Goal: Find specific page/section: Find specific page/section

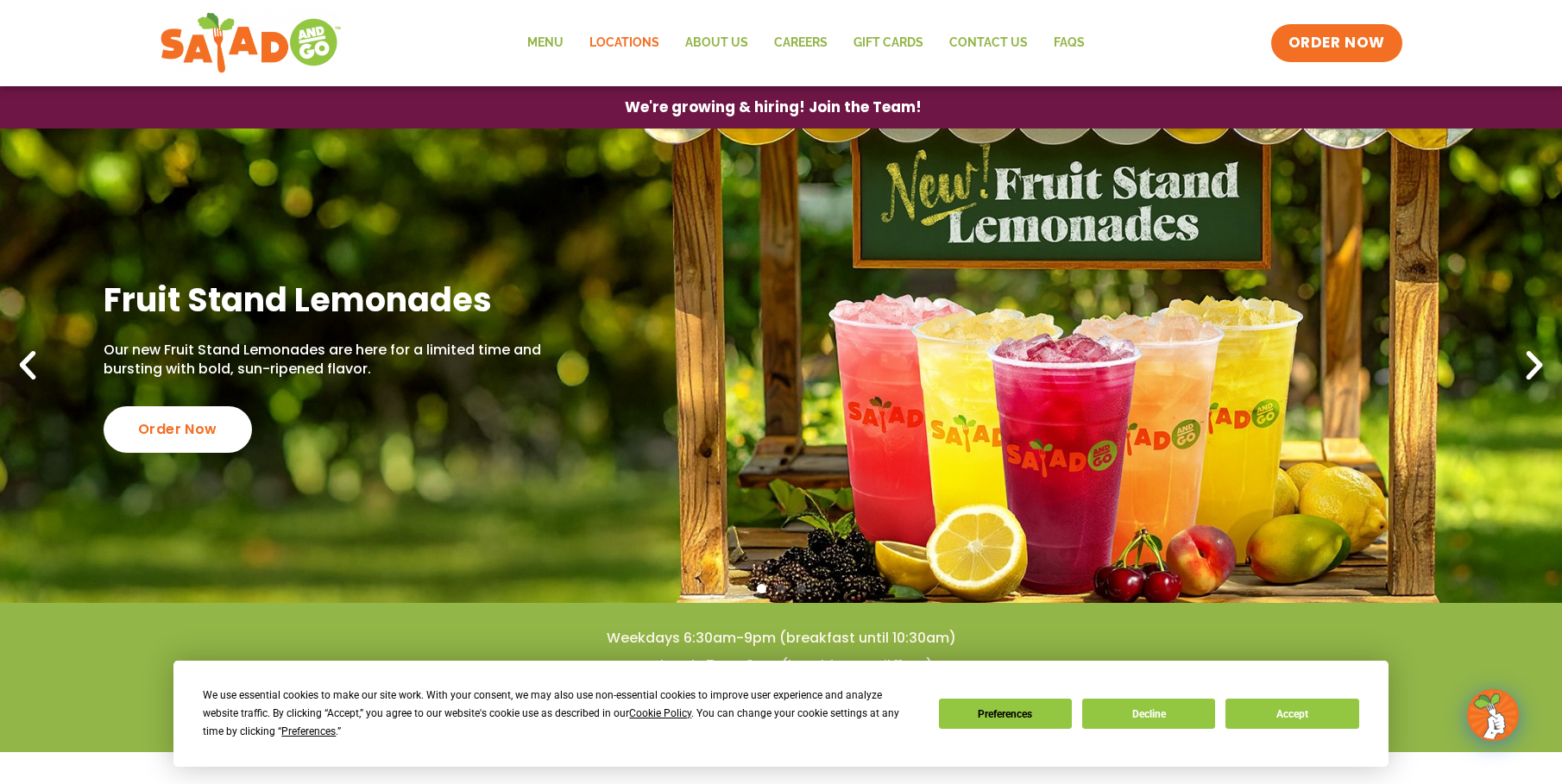
click at [617, 45] on link "Locations" at bounding box center [625, 43] width 96 height 40
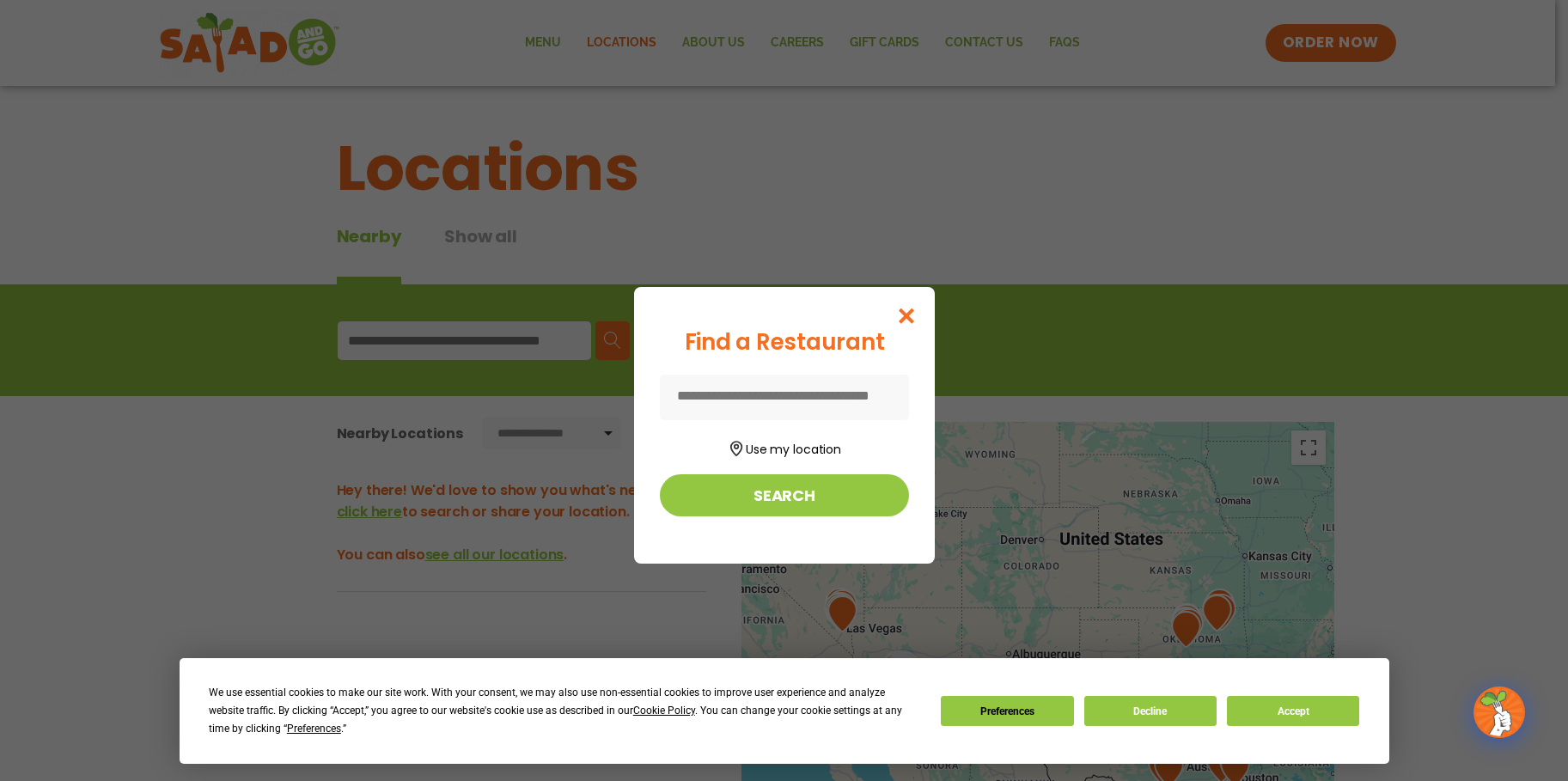
click at [845, 400] on input at bounding box center [784, 398] width 249 height 46
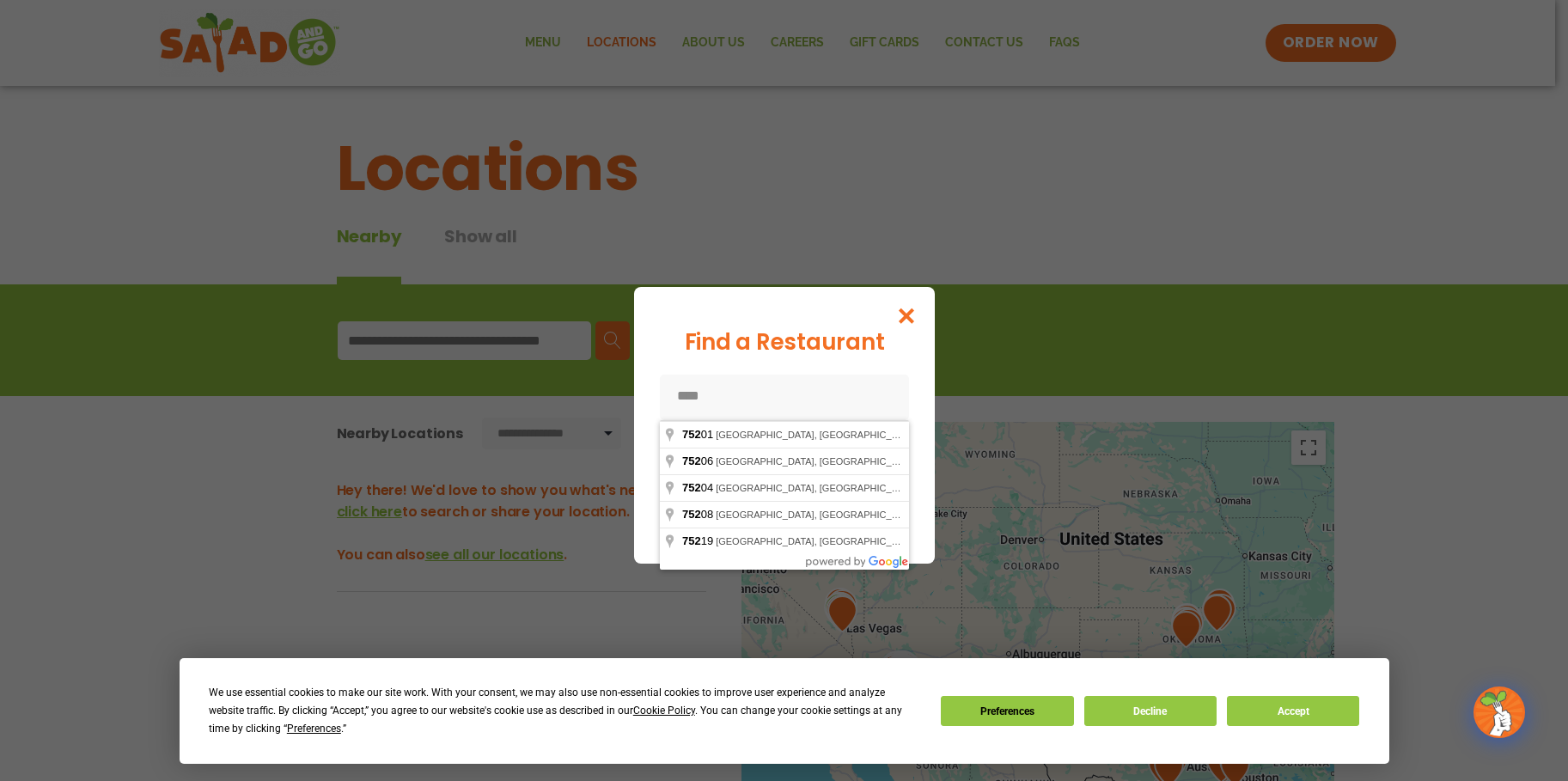
type input "*****"
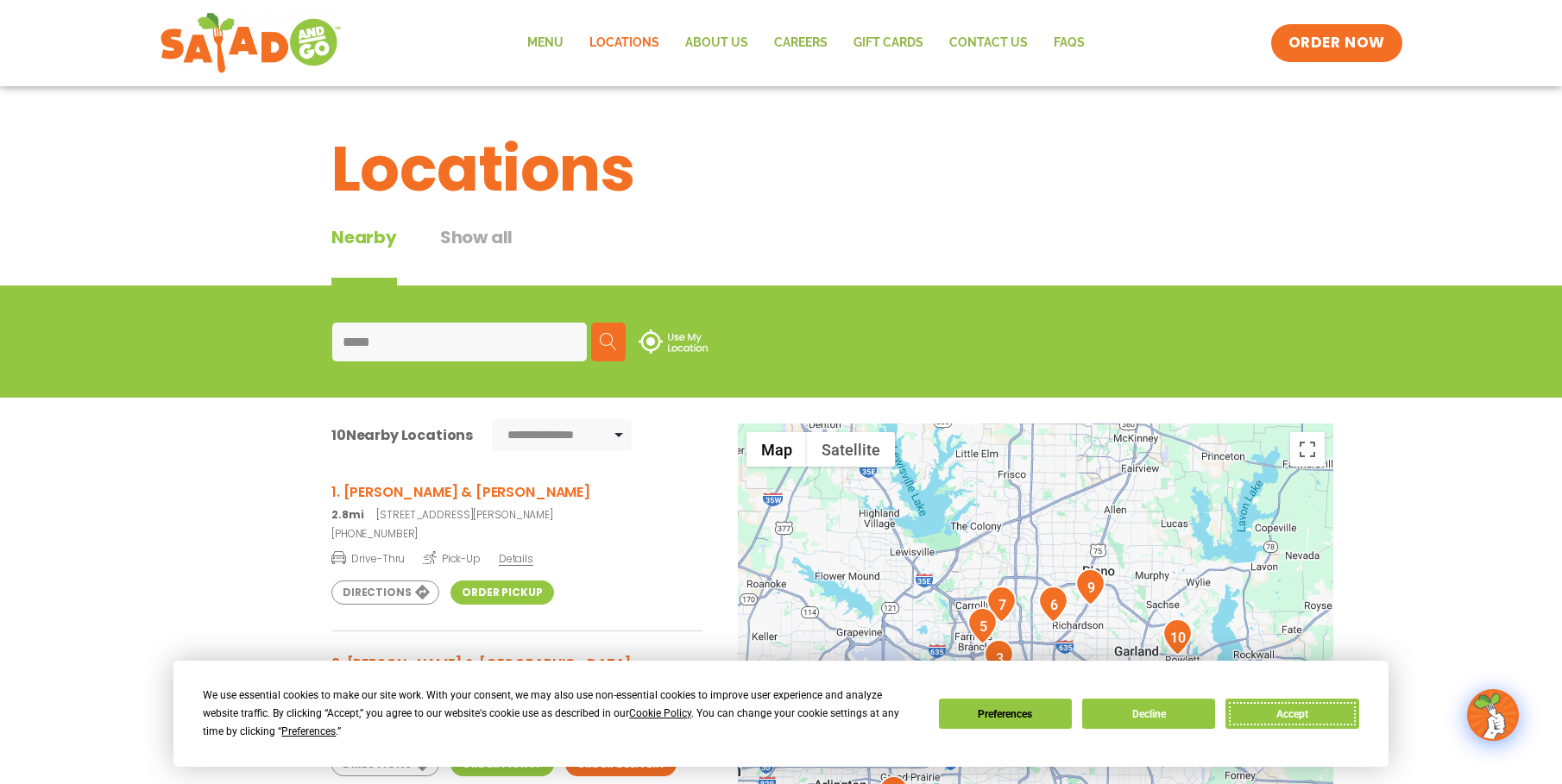
click at [1309, 713] on button "Accept" at bounding box center [1291, 713] width 133 height 30
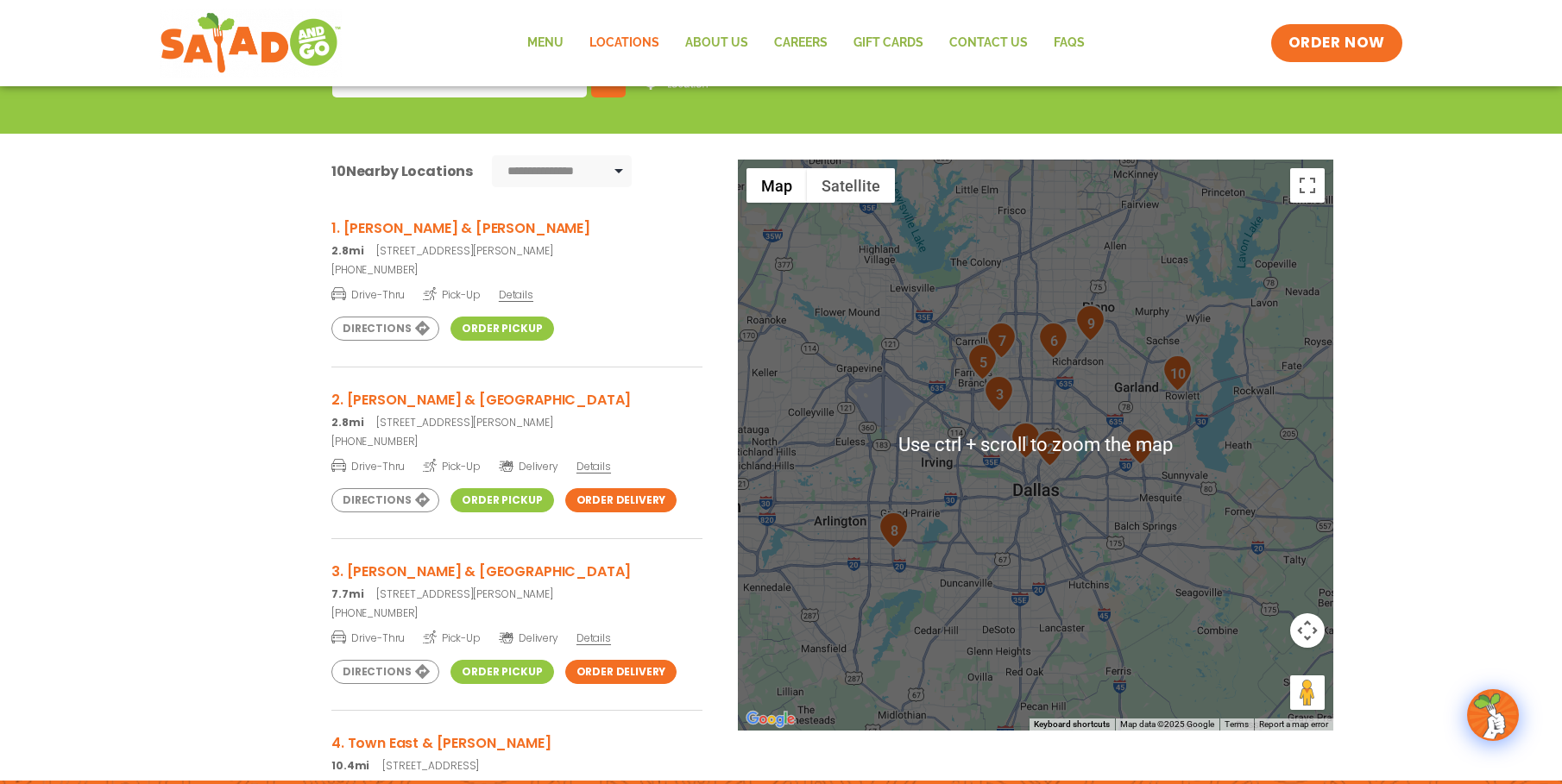
scroll to position [345, 0]
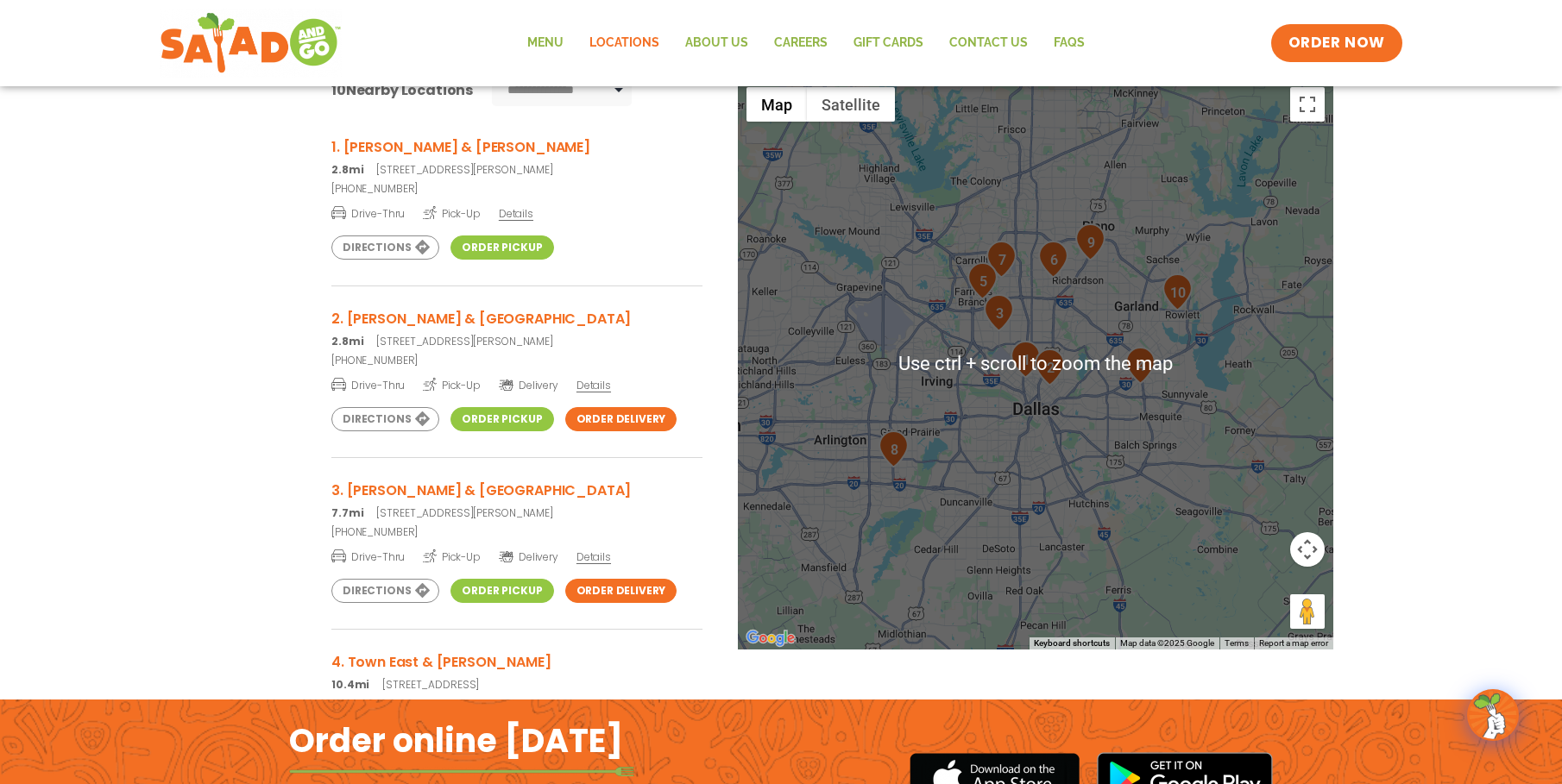
click at [1236, 476] on div at bounding box center [1036, 364] width 596 height 571
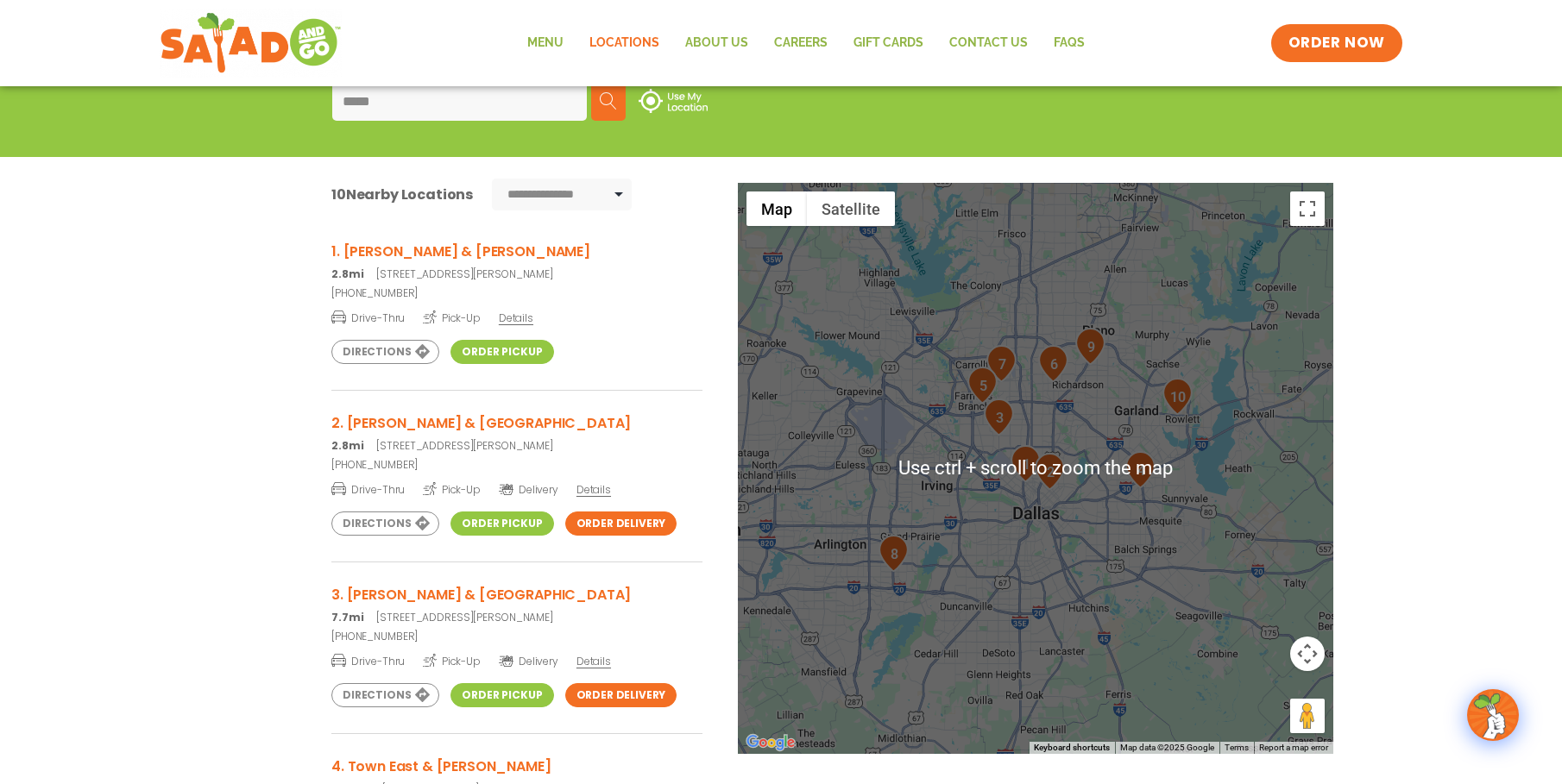
scroll to position [259, 0]
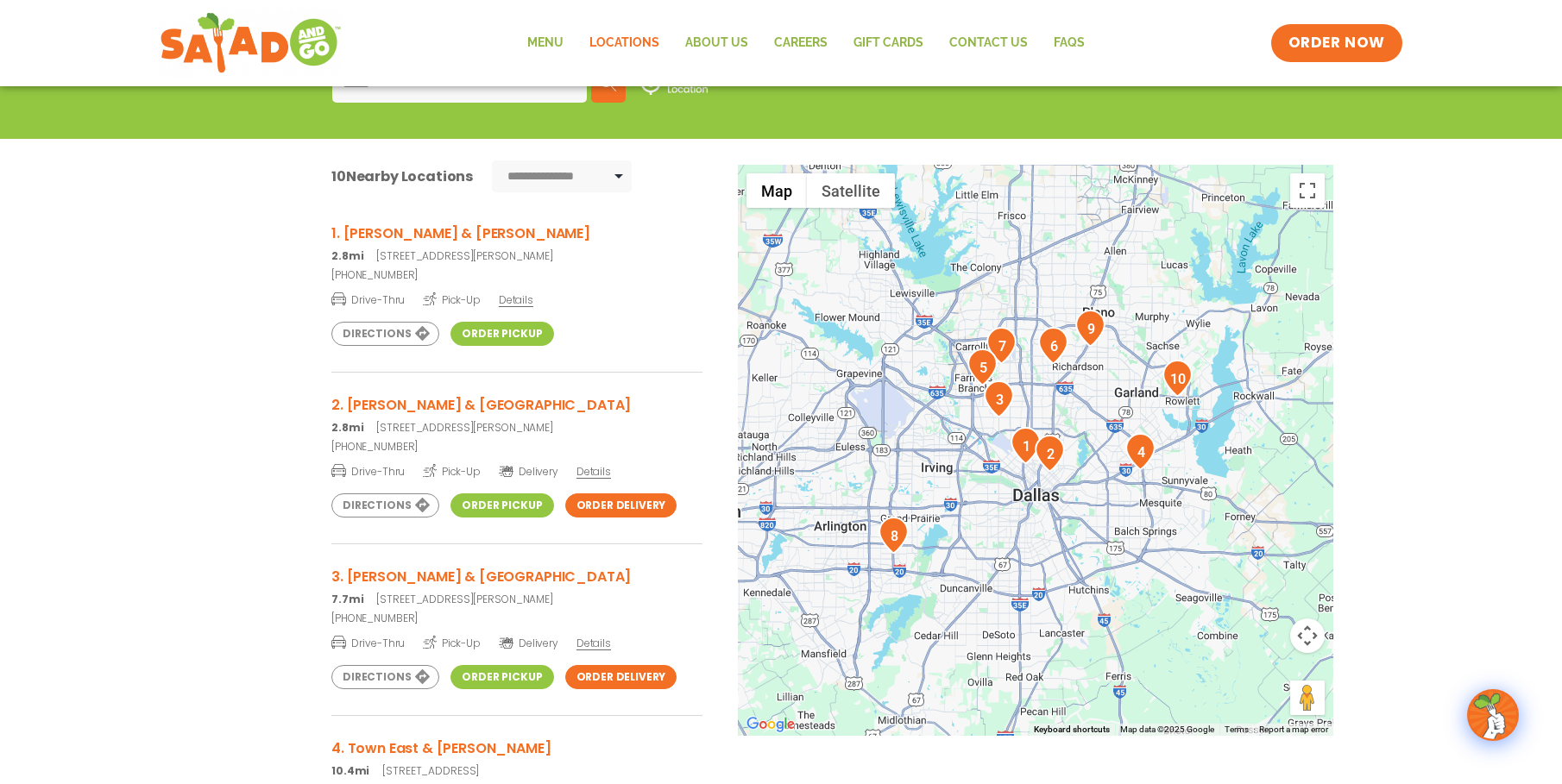
click at [1055, 459] on img "2" at bounding box center [1049, 453] width 30 height 37
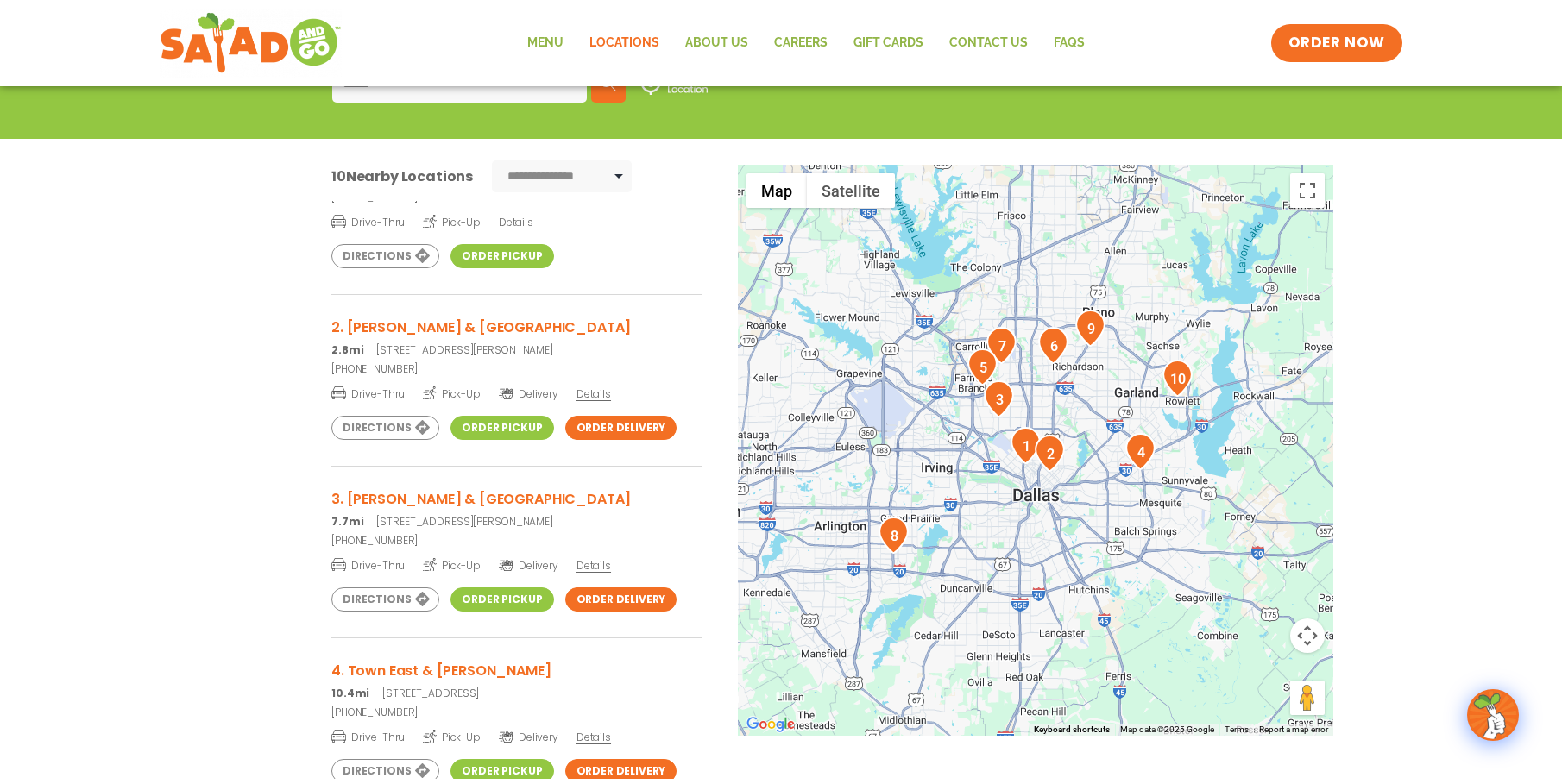
scroll to position [0, 0]
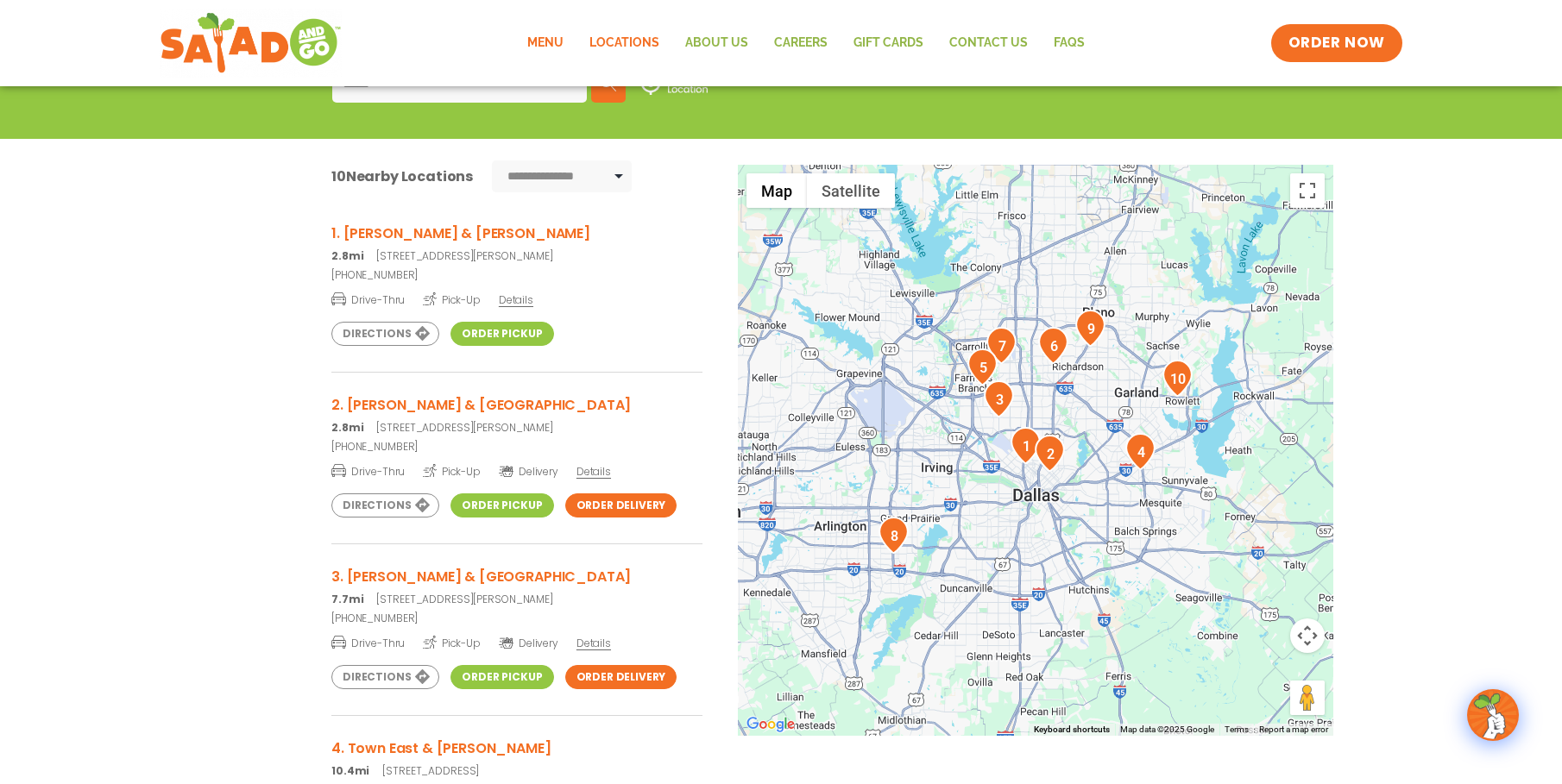
click at [551, 42] on link "Menu" at bounding box center [545, 43] width 62 height 40
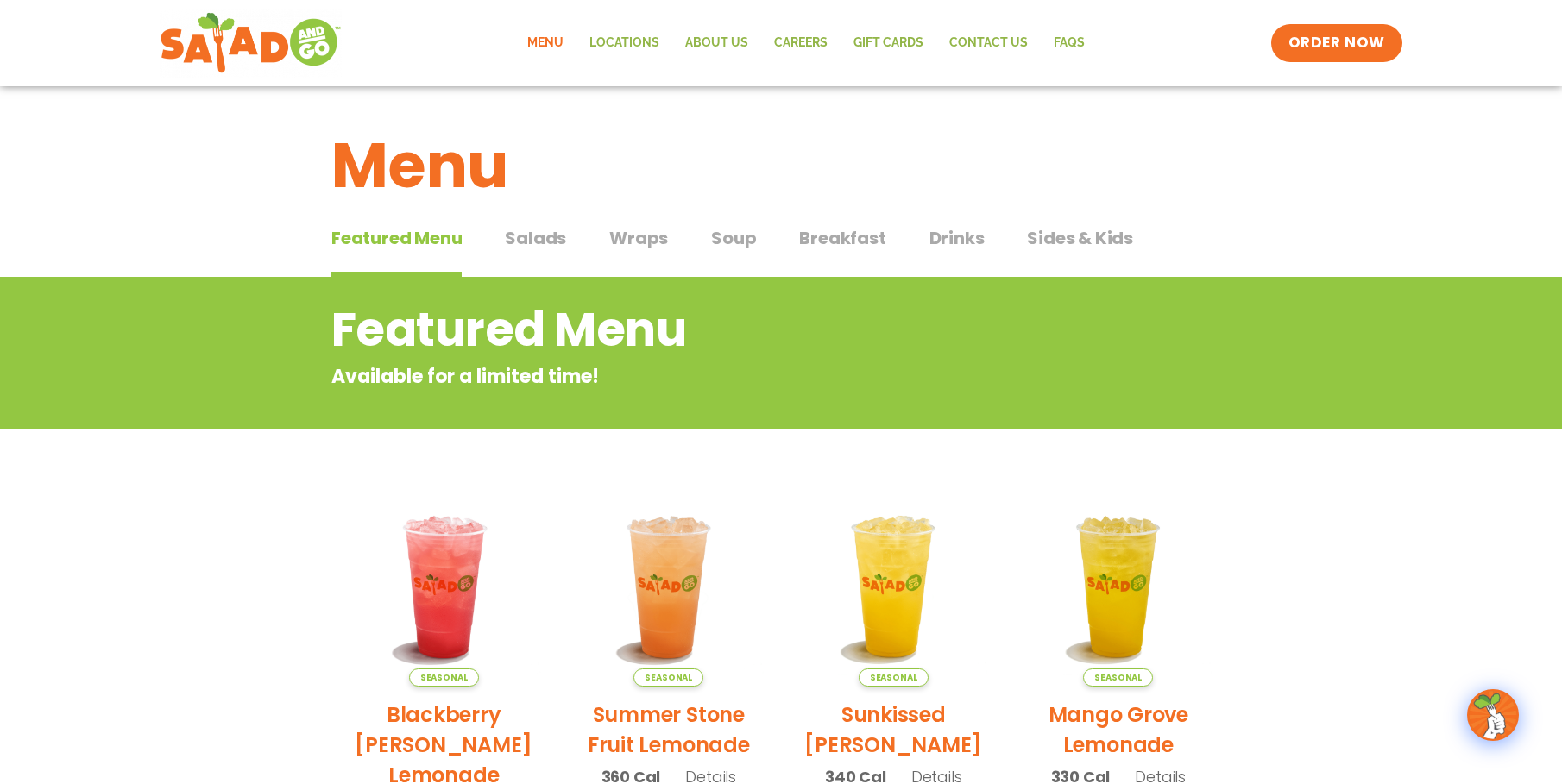
click at [535, 230] on span "Salads" at bounding box center [536, 238] width 62 height 26
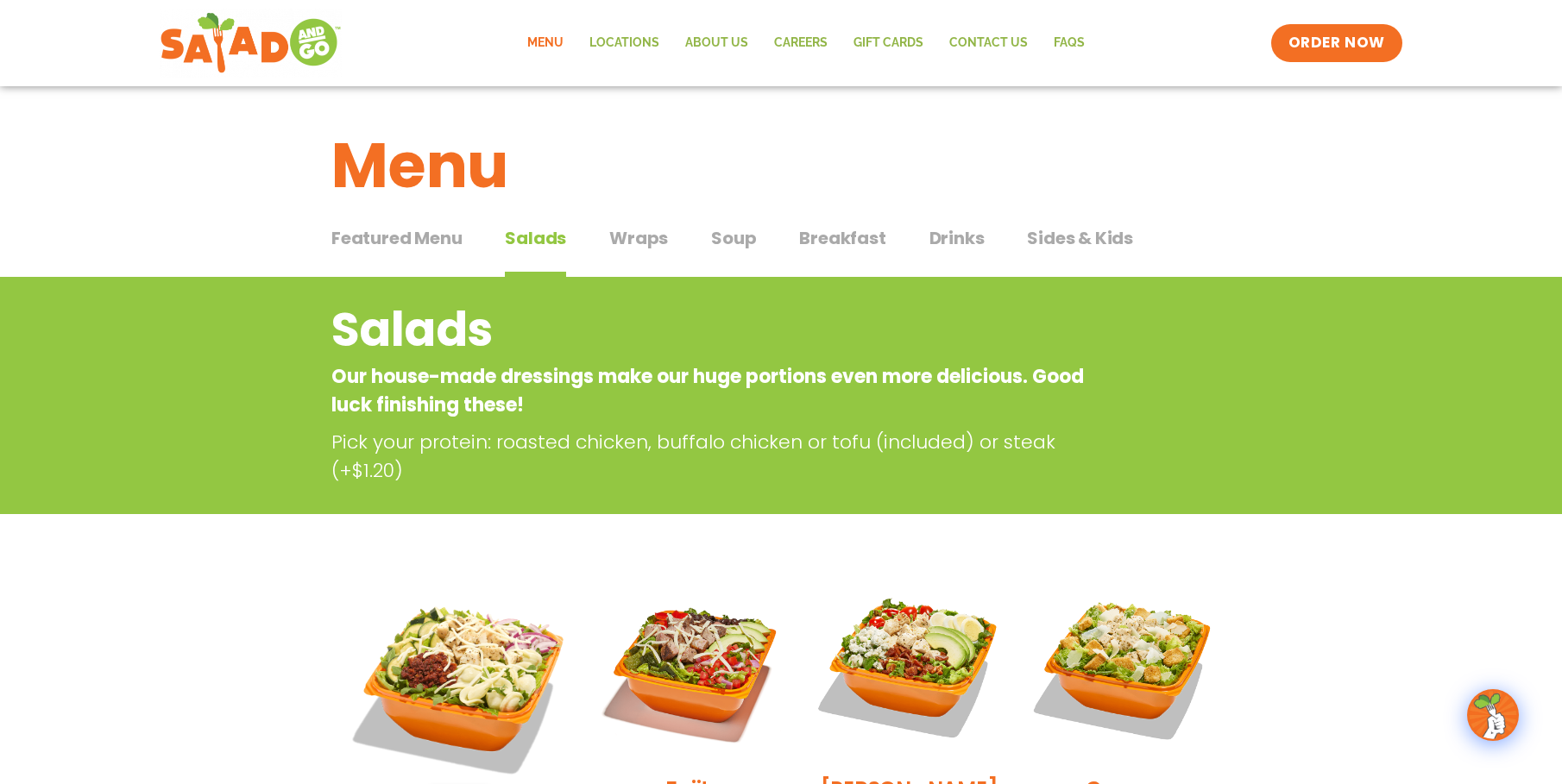
click at [742, 245] on span "Soup" at bounding box center [733, 238] width 45 height 26
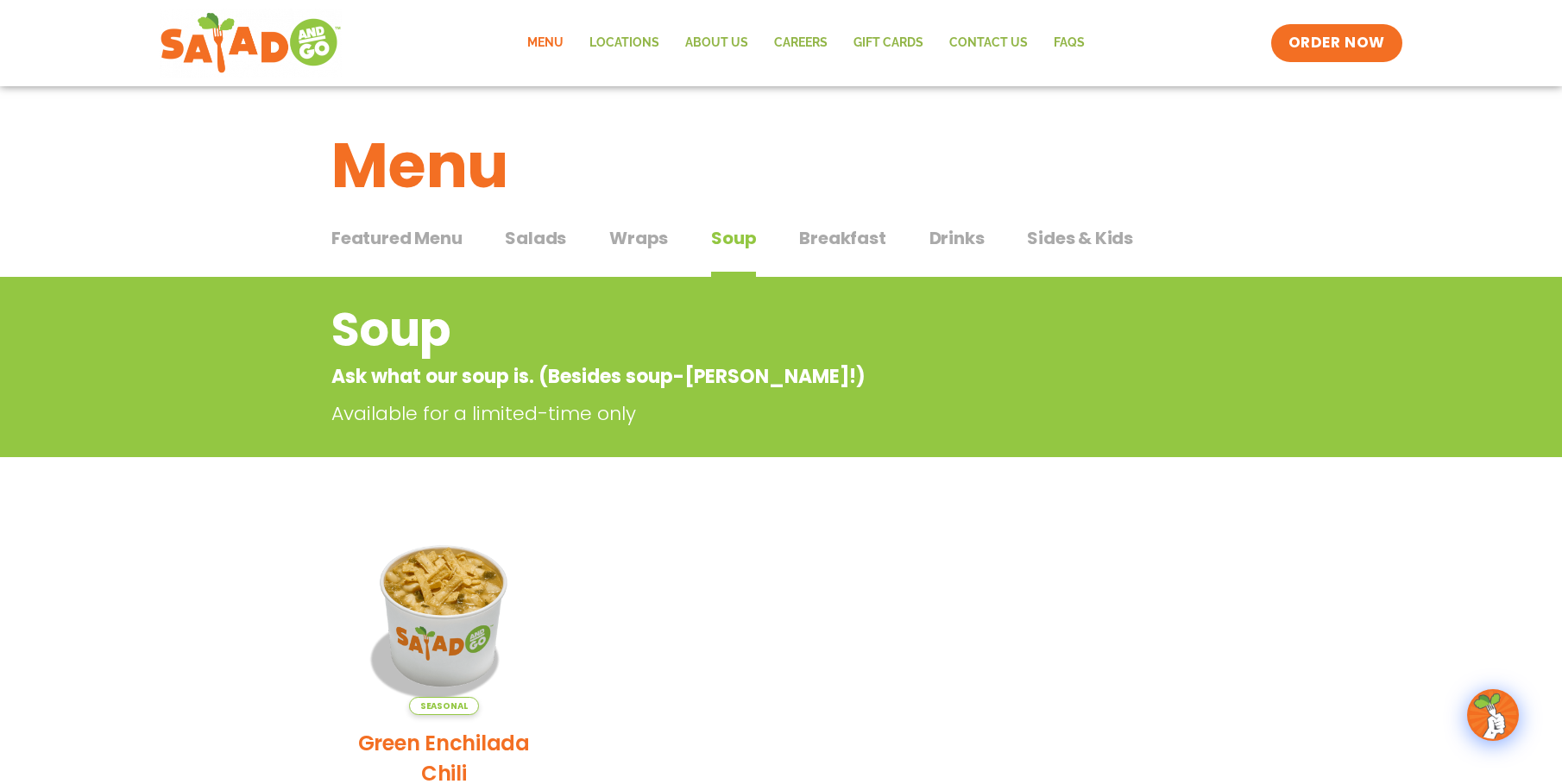
click at [960, 243] on span "Drinks" at bounding box center [956, 238] width 55 height 26
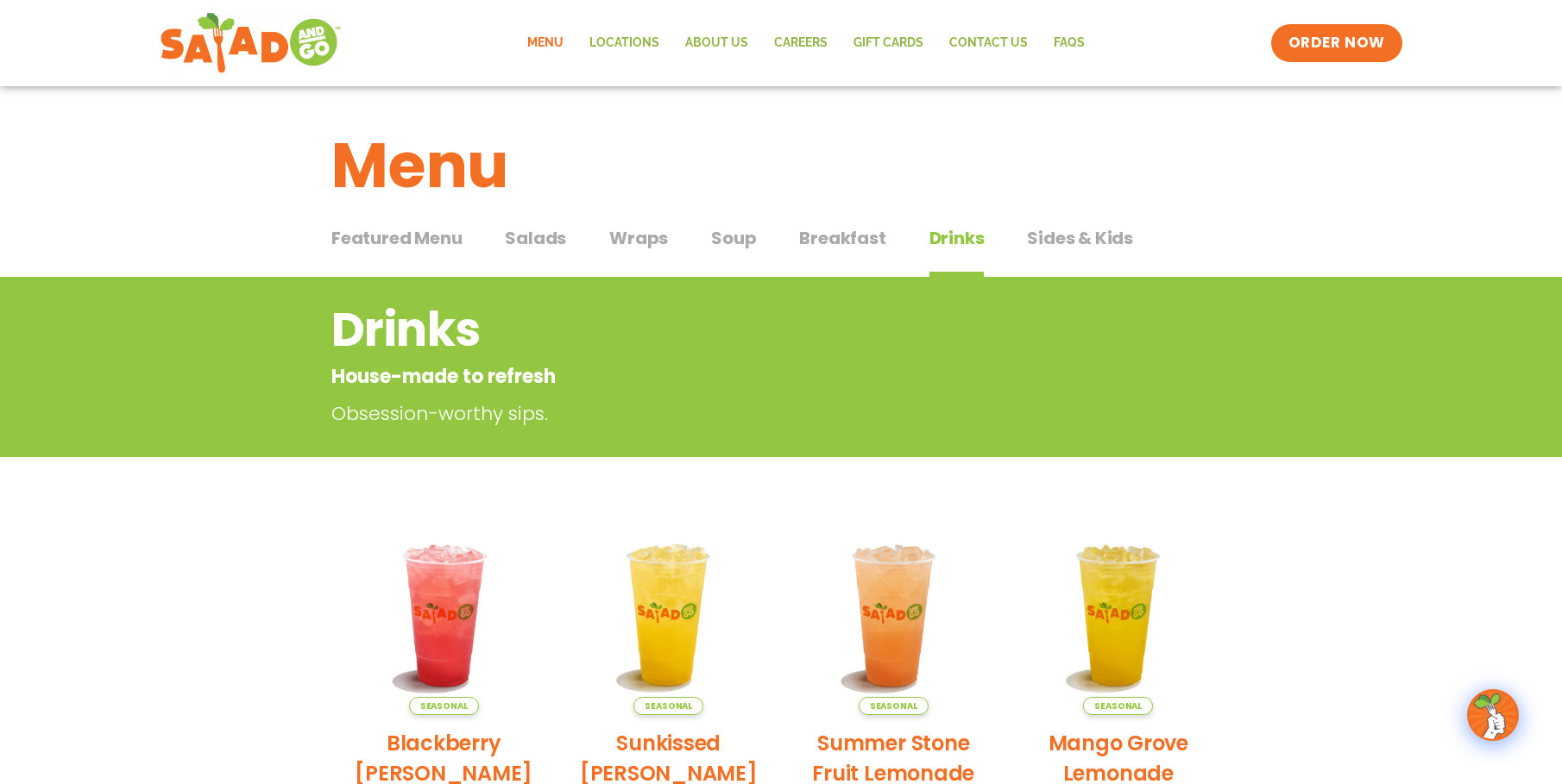
click at [551, 234] on span "Salads" at bounding box center [536, 238] width 62 height 26
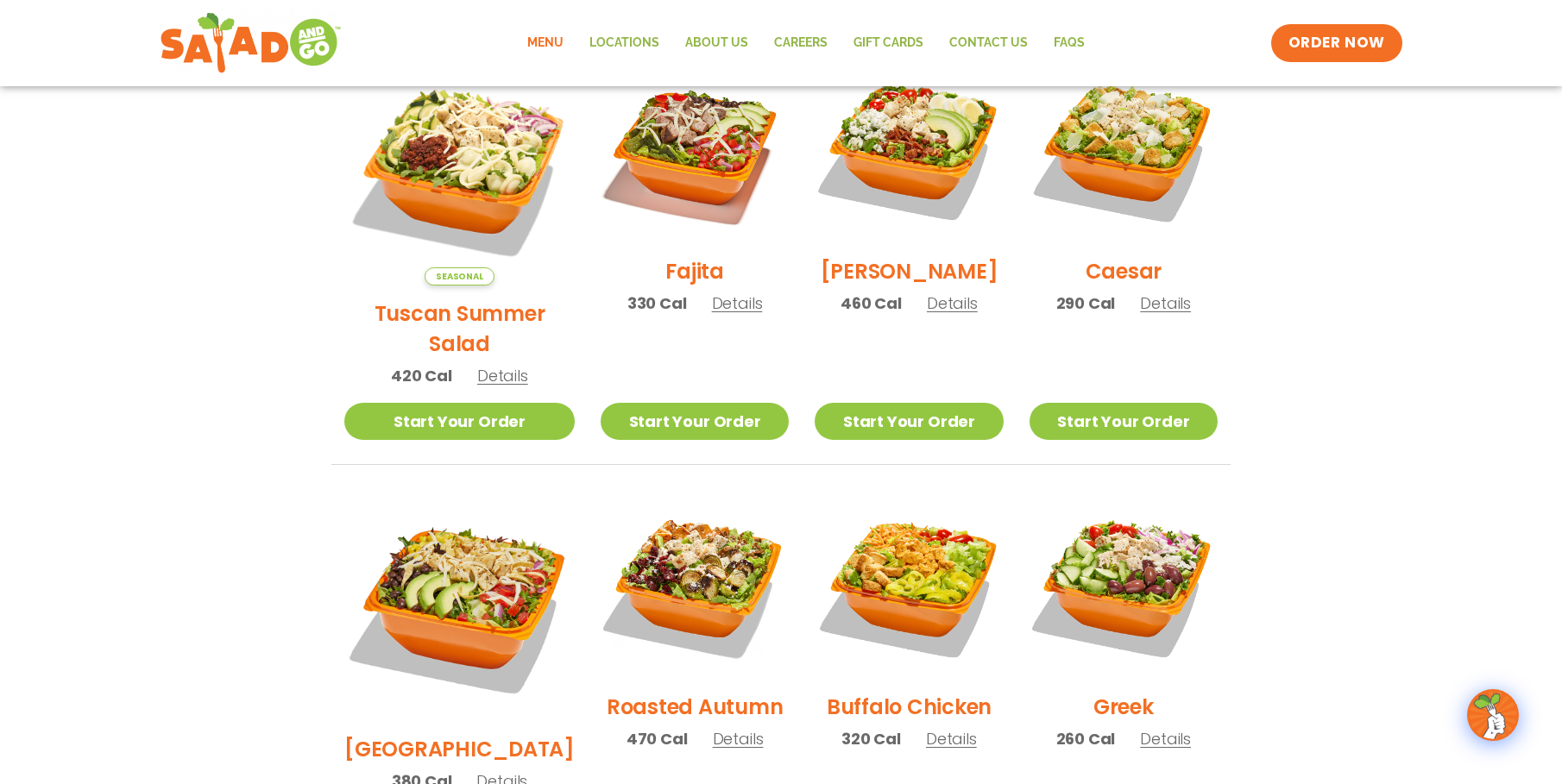
scroll to position [604, 0]
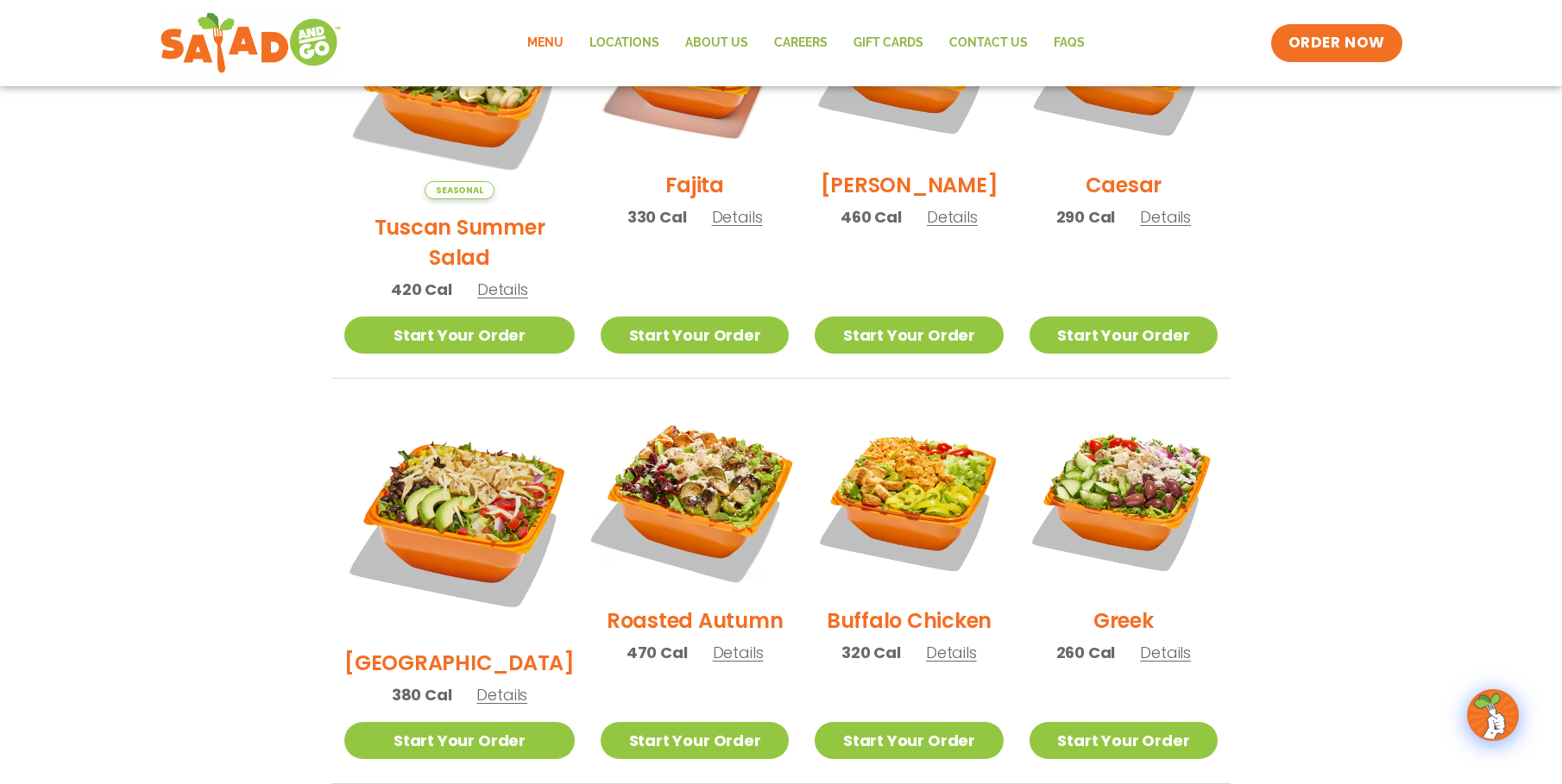
click at [671, 471] on img at bounding box center [695, 499] width 221 height 221
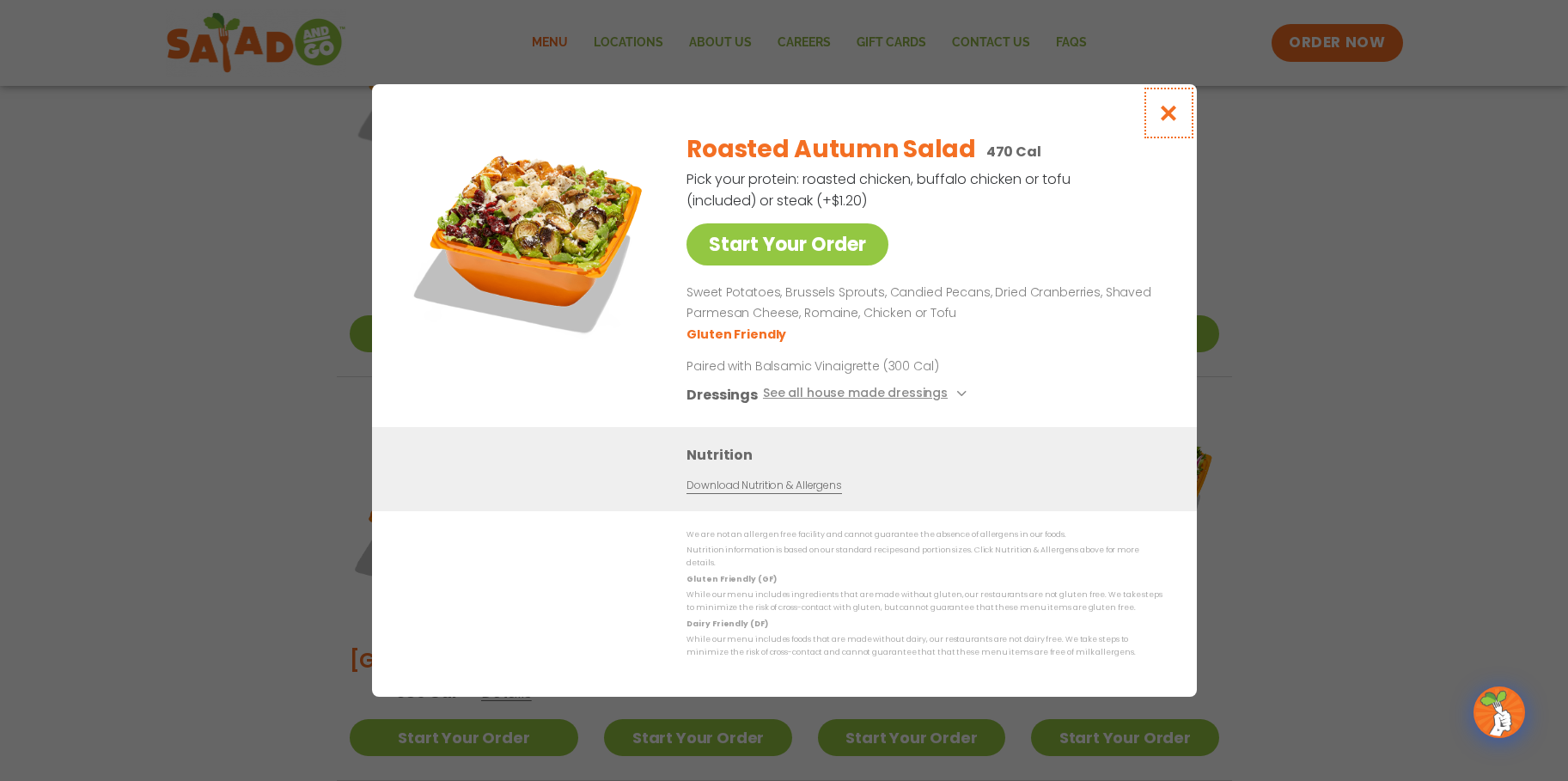
click at [1163, 119] on icon "Close modal" at bounding box center [1169, 113] width 22 height 18
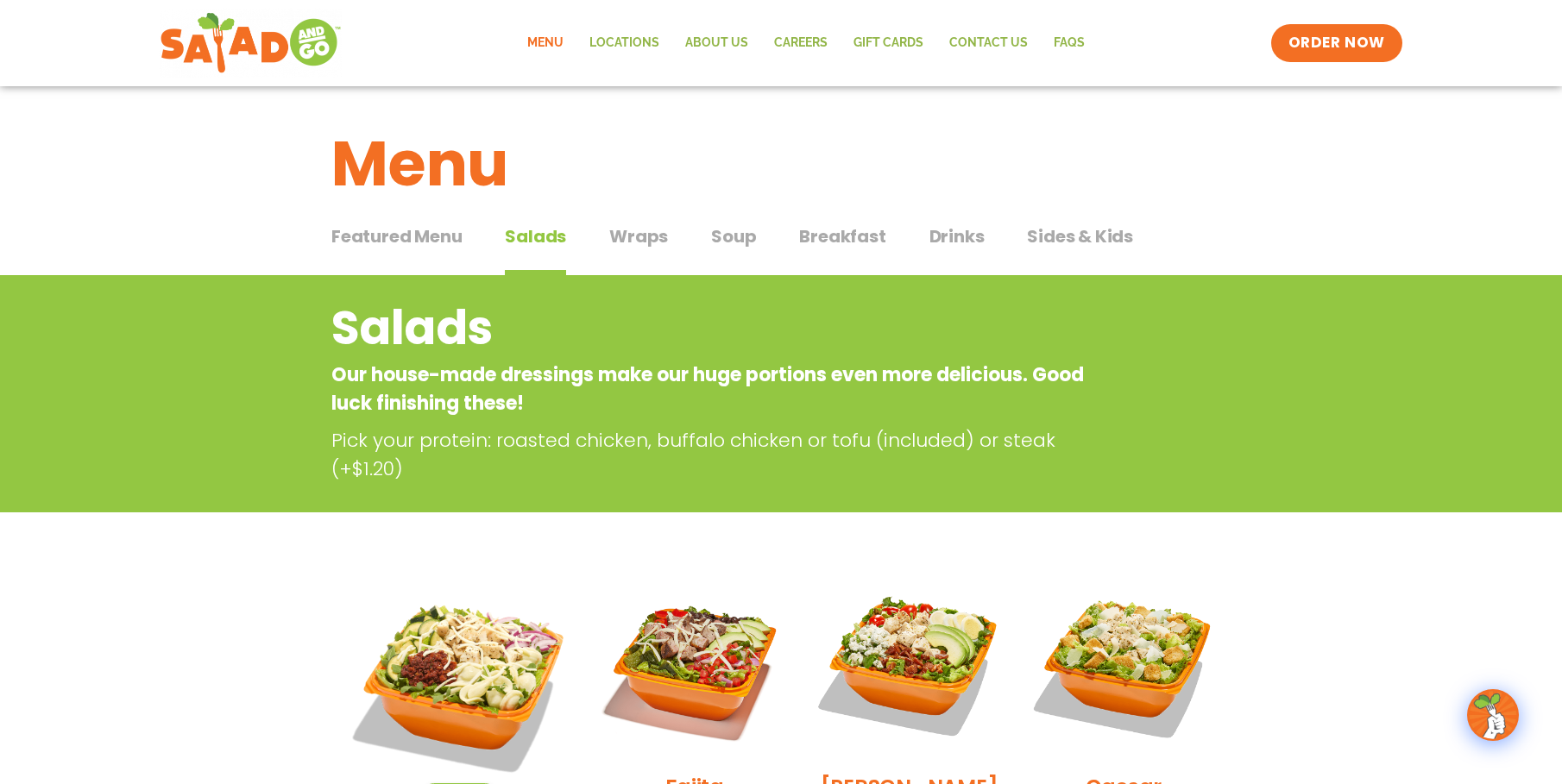
scroll to position [0, 0]
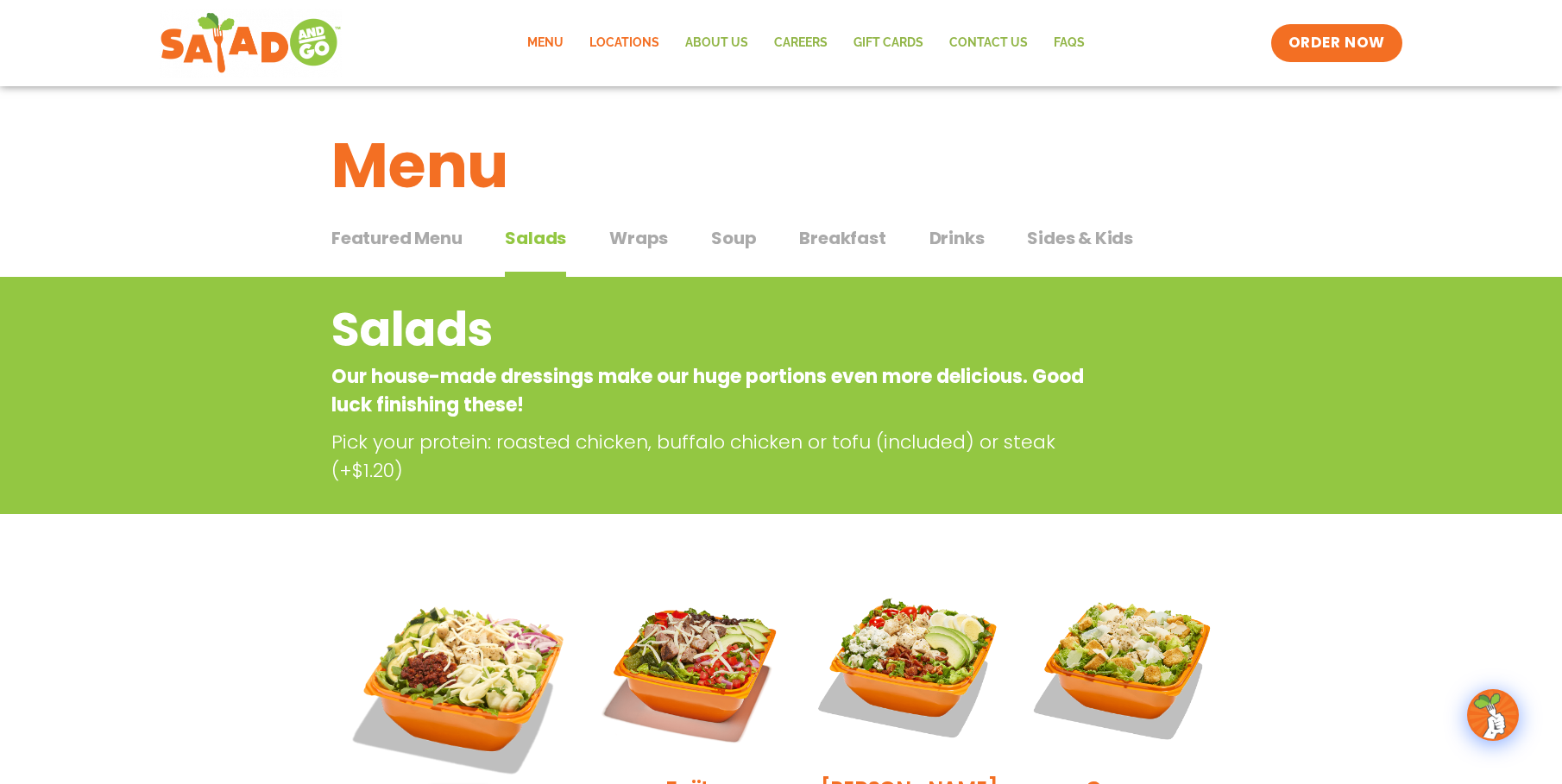
click at [621, 38] on link "Locations" at bounding box center [625, 43] width 96 height 40
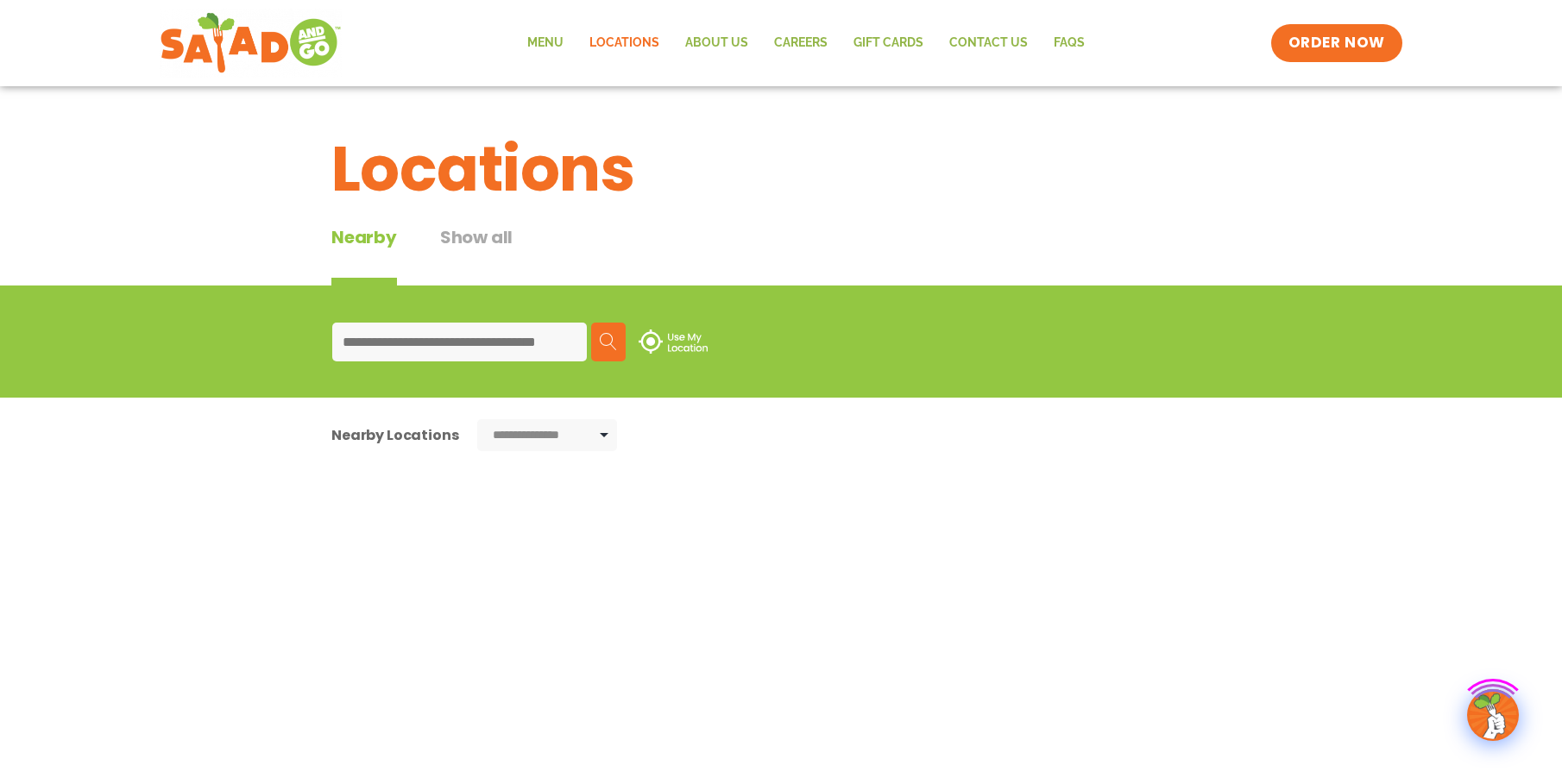
type input "*****"
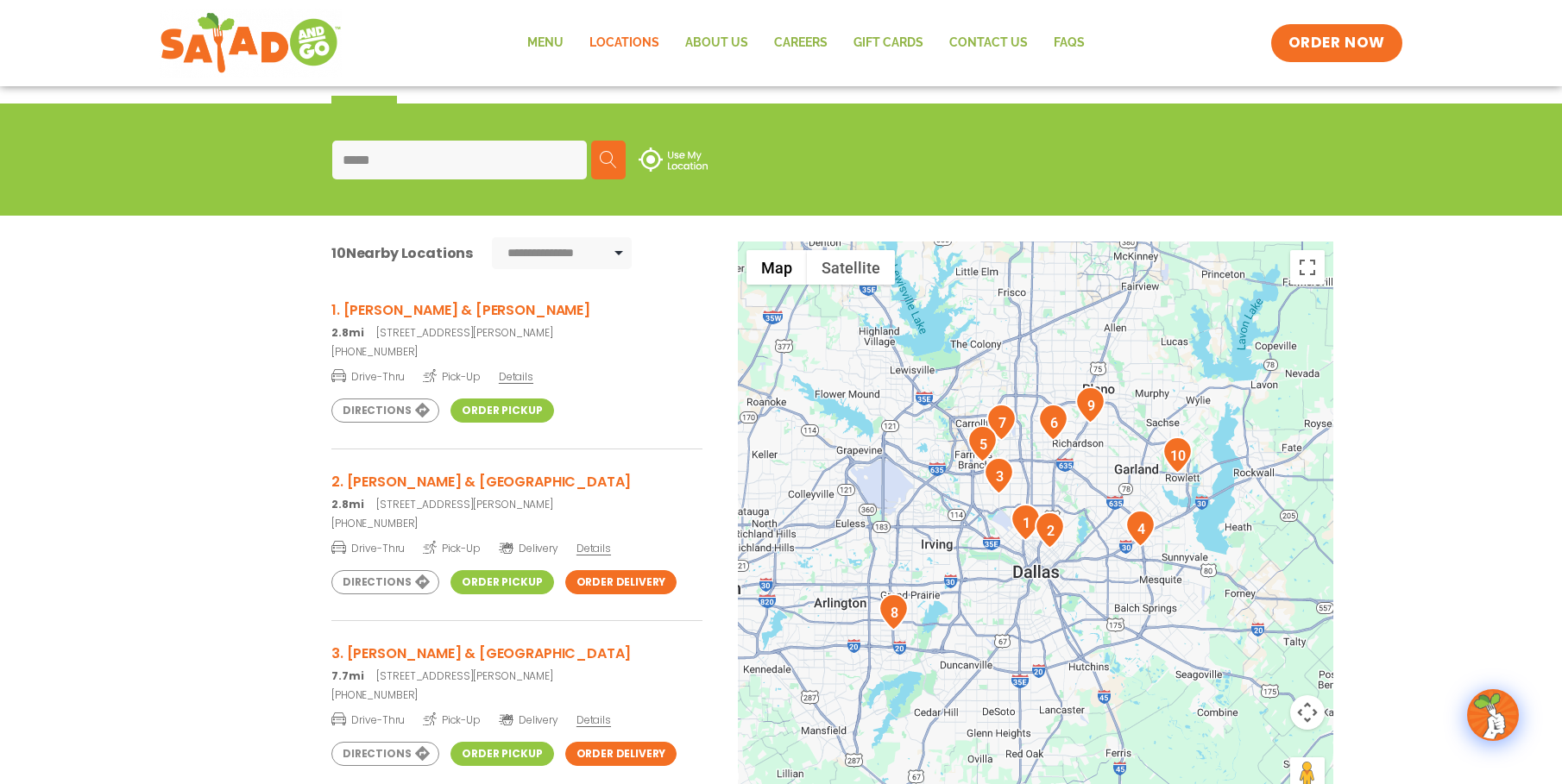
scroll to position [259, 0]
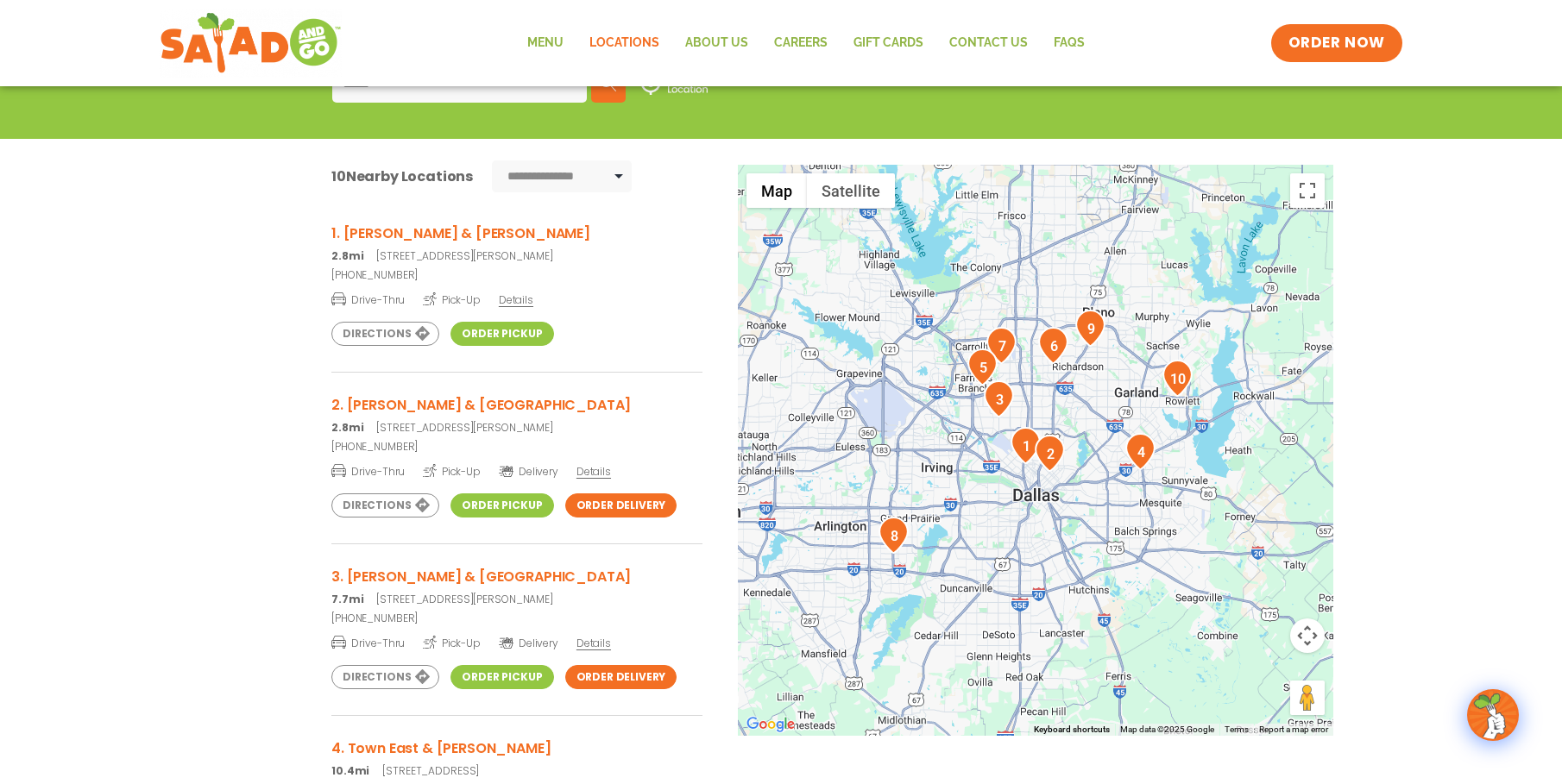
click at [378, 506] on link "Directions" at bounding box center [385, 505] width 108 height 24
click at [379, 337] on link "Directions" at bounding box center [385, 334] width 108 height 24
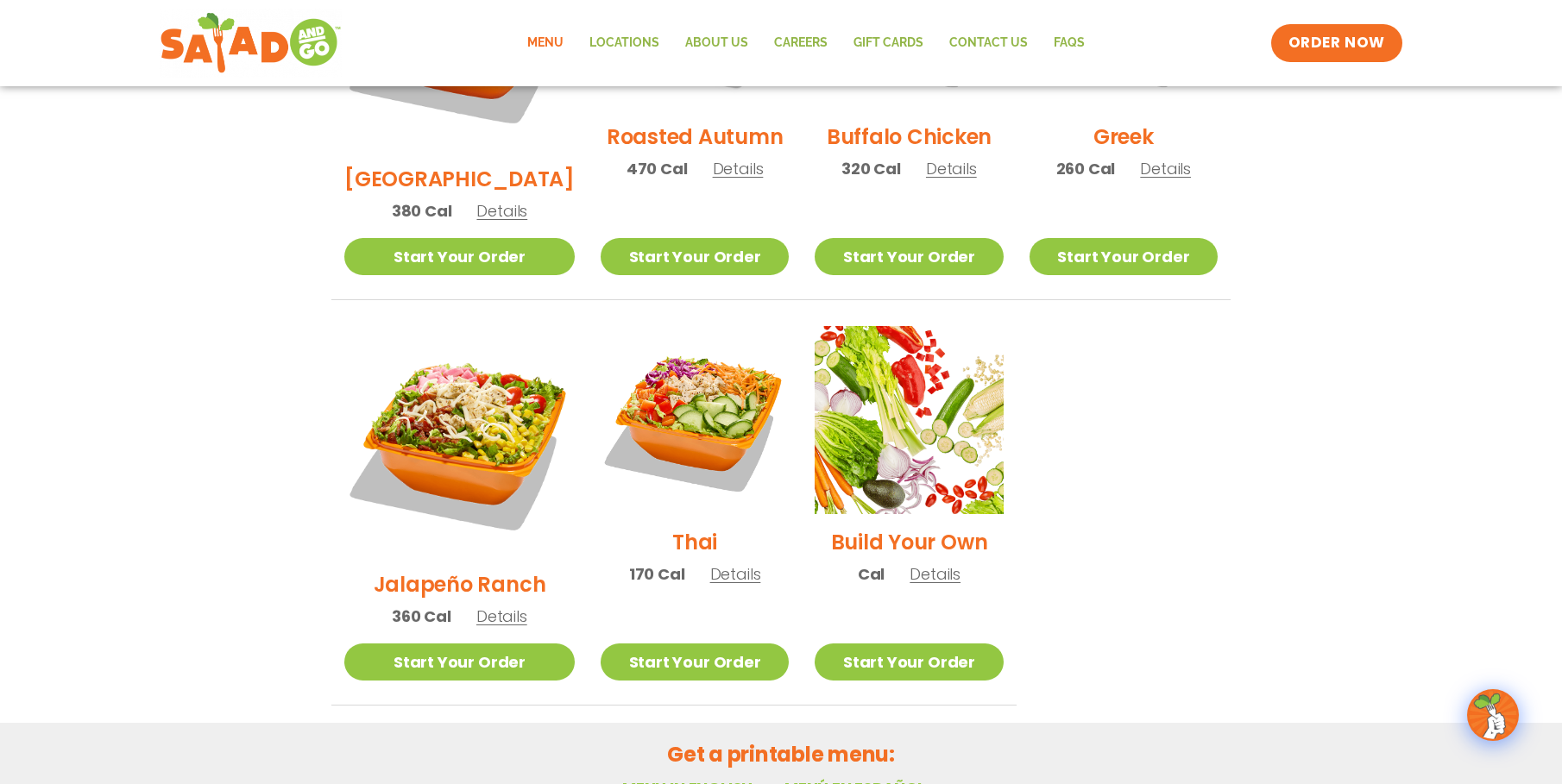
scroll to position [1122, 0]
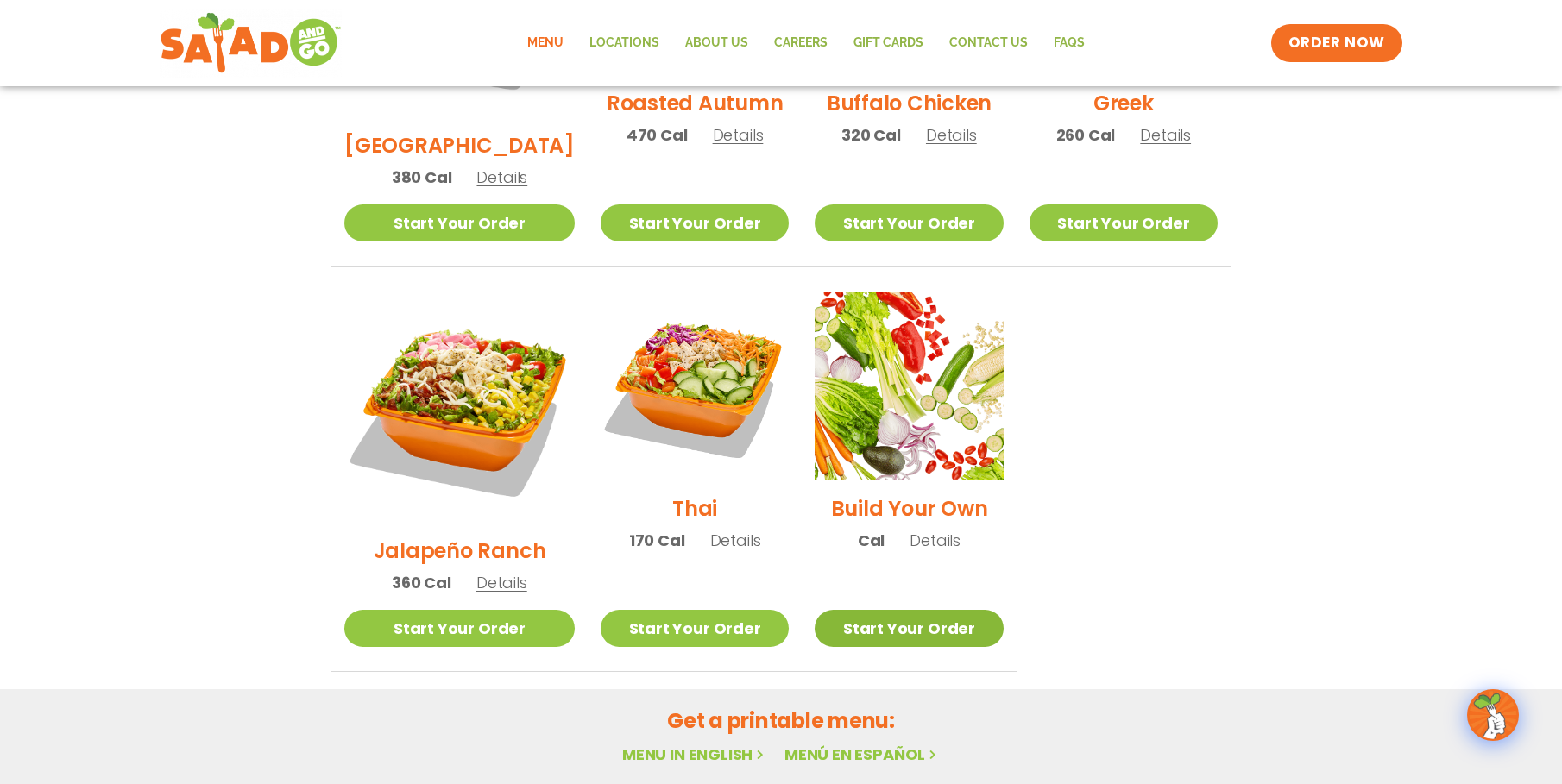
click at [852, 610] on link "Start Your Order" at bounding box center [909, 628] width 188 height 37
